Goal: Entertainment & Leisure: Consume media (video, audio)

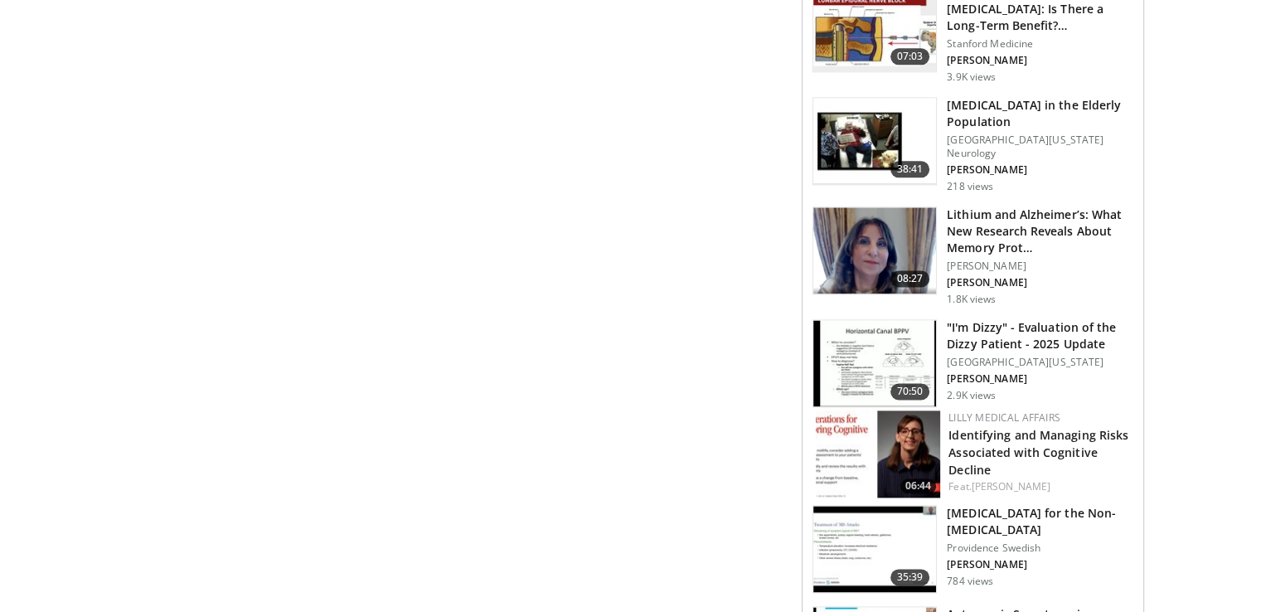
scroll to position [2156, 0]
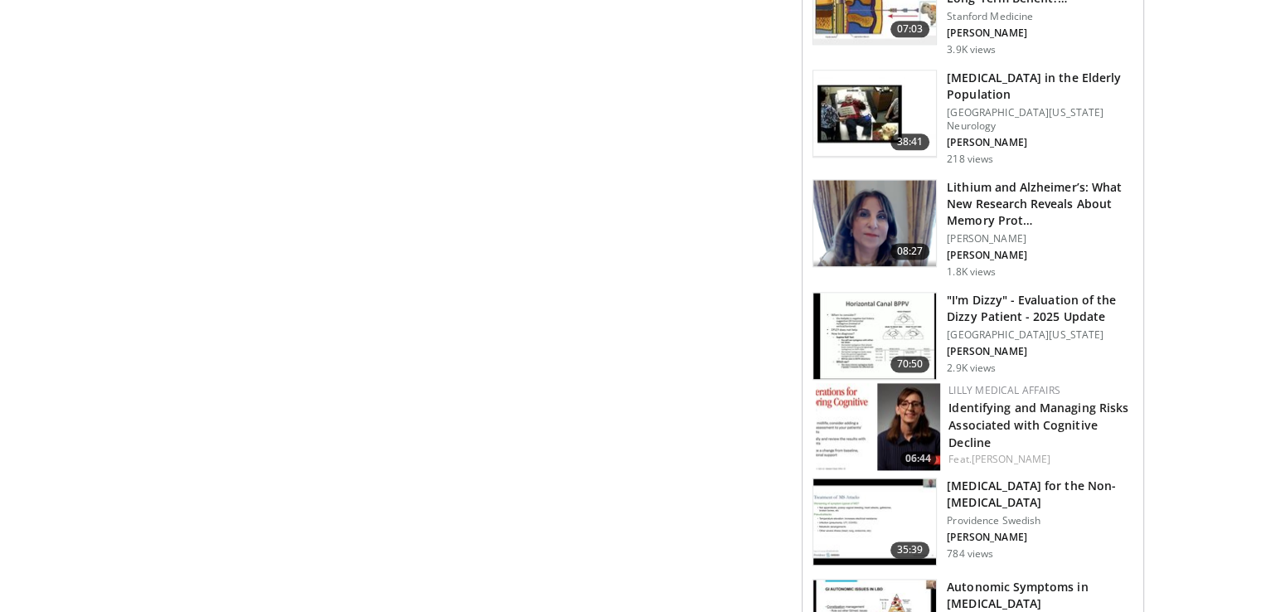
click at [998, 328] on p "[GEOGRAPHIC_DATA][US_STATE]" at bounding box center [1040, 334] width 187 height 13
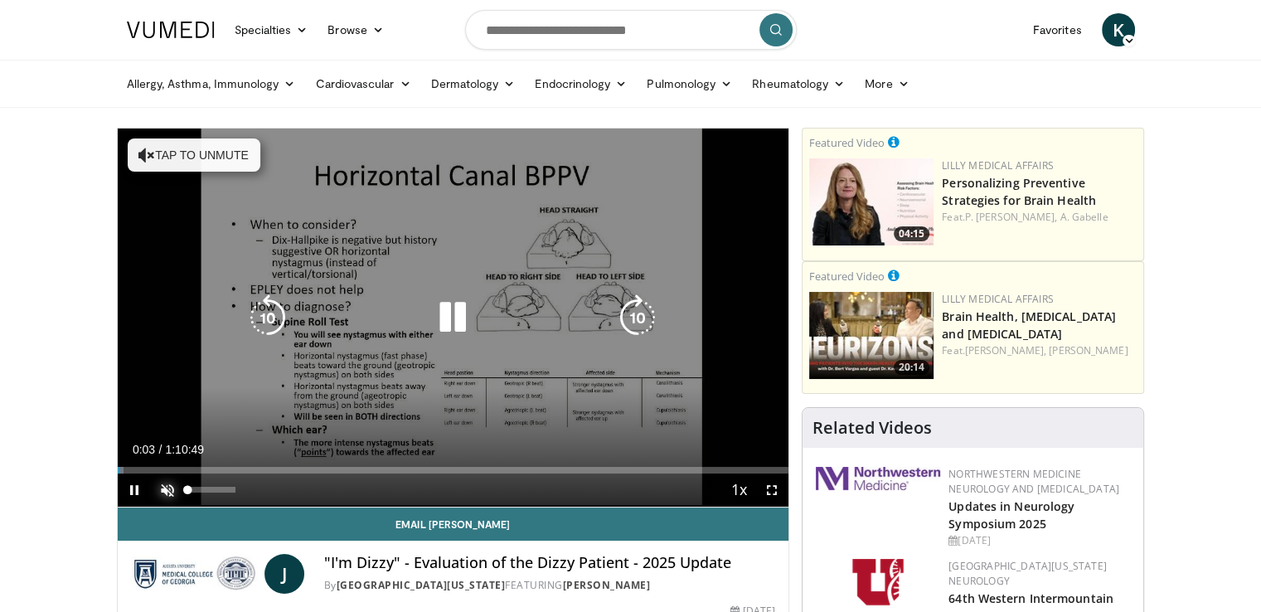
click at [170, 485] on span "Video Player" at bounding box center [167, 490] width 33 height 33
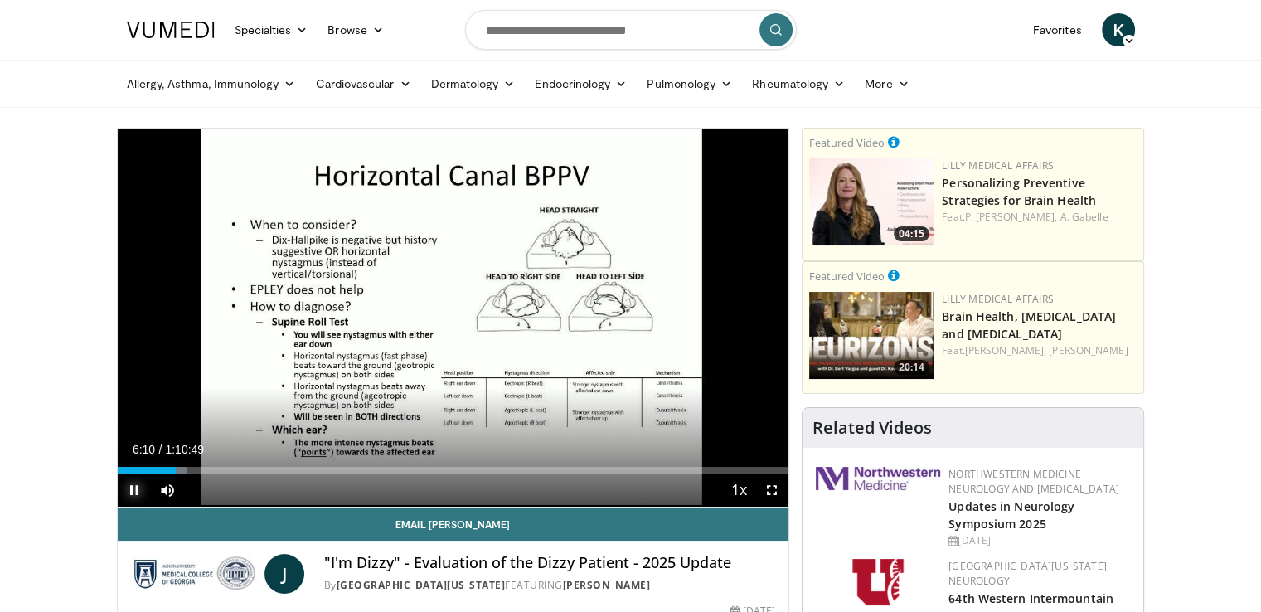
click at [131, 487] on span "Video Player" at bounding box center [134, 490] width 33 height 33
click at [130, 488] on span "Video Player" at bounding box center [134, 490] width 33 height 33
click at [135, 488] on span "Video Player" at bounding box center [134, 490] width 33 height 33
click at [133, 488] on span "Video Player" at bounding box center [134, 490] width 33 height 33
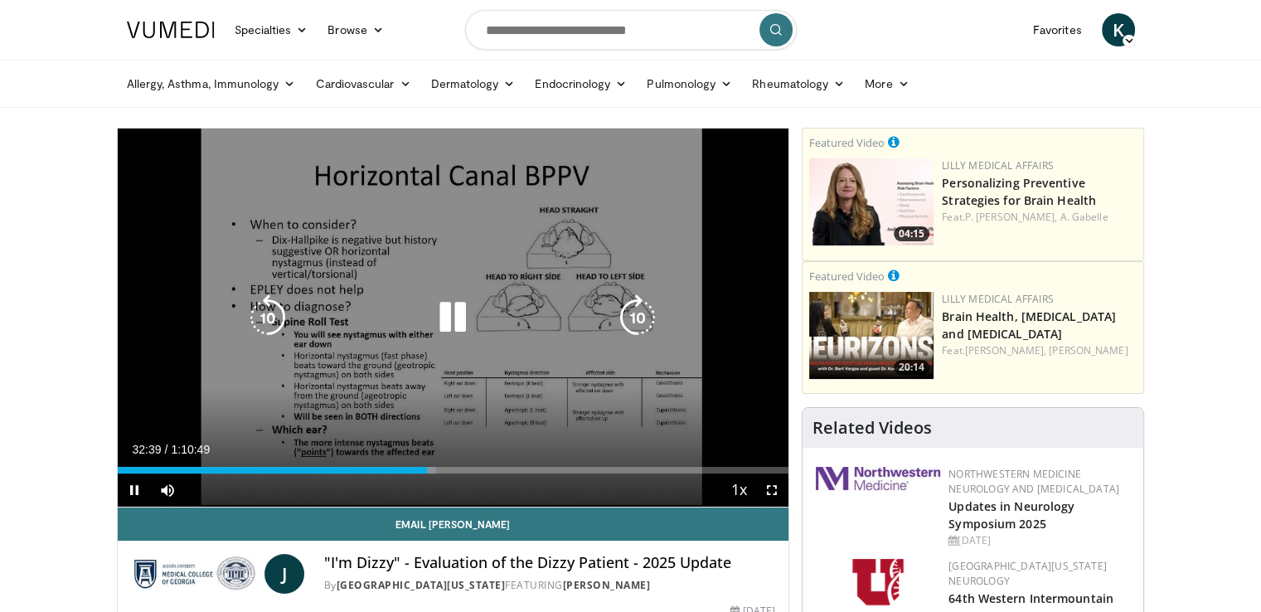
click at [459, 323] on icon "Video Player" at bounding box center [453, 317] width 46 height 46
